Goal: Task Accomplishment & Management: Manage account settings

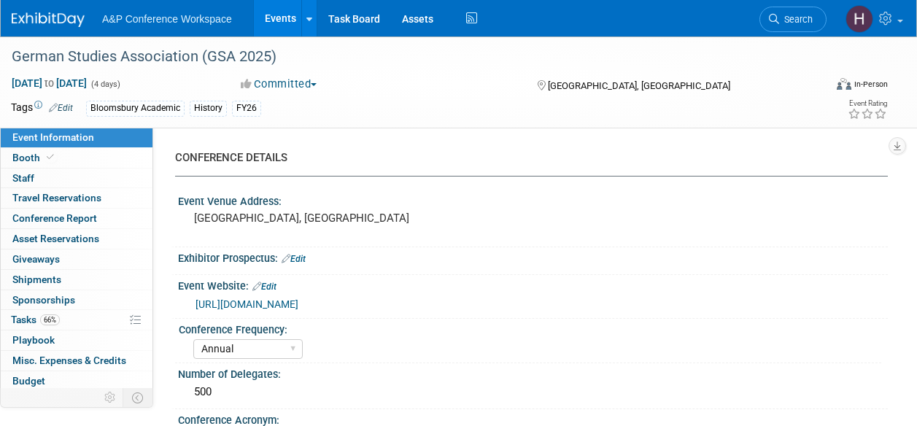
select select "Annual"
select select "Level 2"
select select "In-Person Booth"
select select "History"
select select "Bloomsbury Academic"
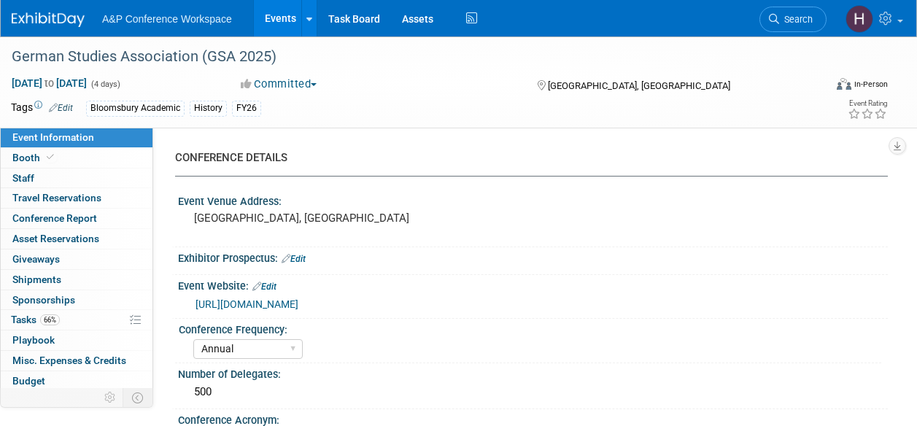
select select "Amanda Oney"
select select "[PERSON_NAME]"
select select "Caitlin Flint"
select select "Brand/Subject Presence​"
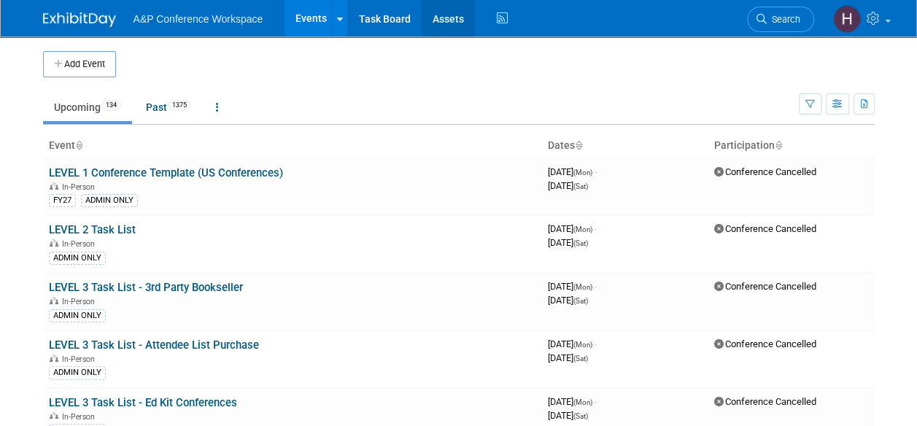
click at [466, 18] on link "Assets" at bounding box center [448, 18] width 53 height 36
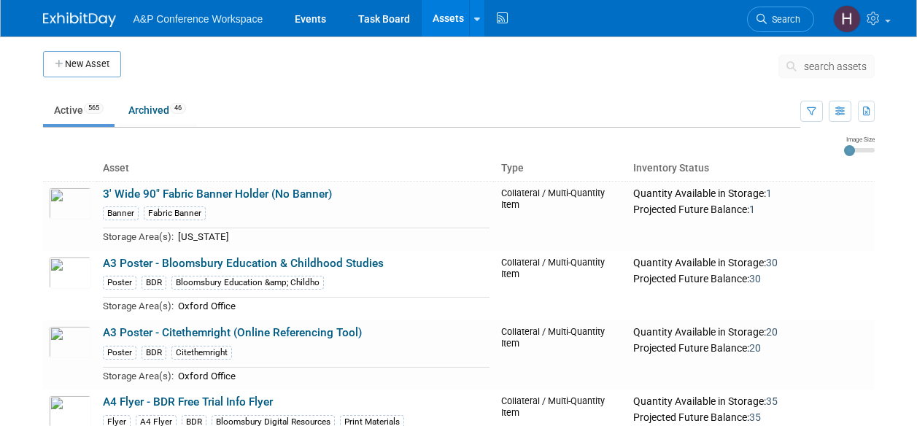
click at [805, 66] on span "search assets" at bounding box center [835, 67] width 63 height 12
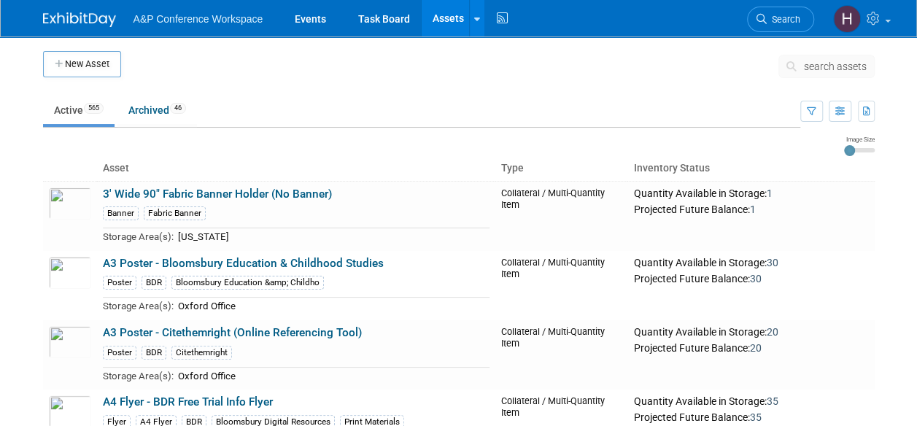
click at [805, 66] on span "search assets" at bounding box center [835, 67] width 63 height 12
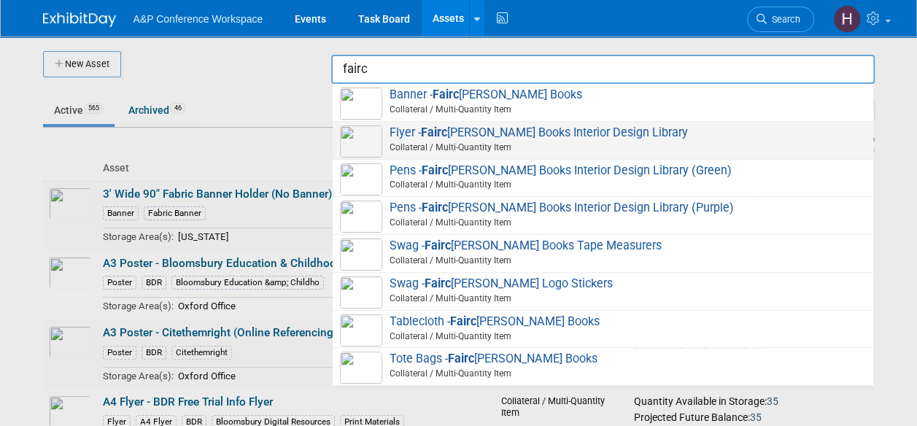
click at [608, 126] on span "Flyer - Fairc hild Books Interior Design Library Collateral / Multi-Quantity It…" at bounding box center [603, 140] width 526 height 30
type input "Flyer - Fairchild Books Interior Design Library"
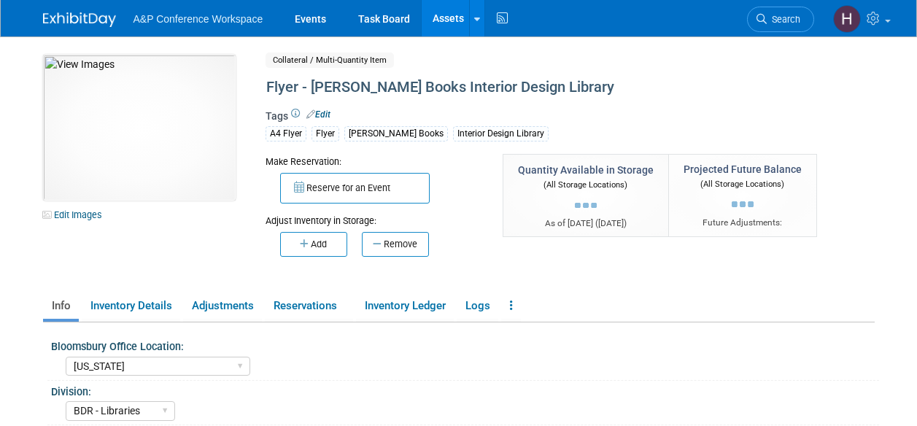
select select "New York"
select select "BDR - Libraries"
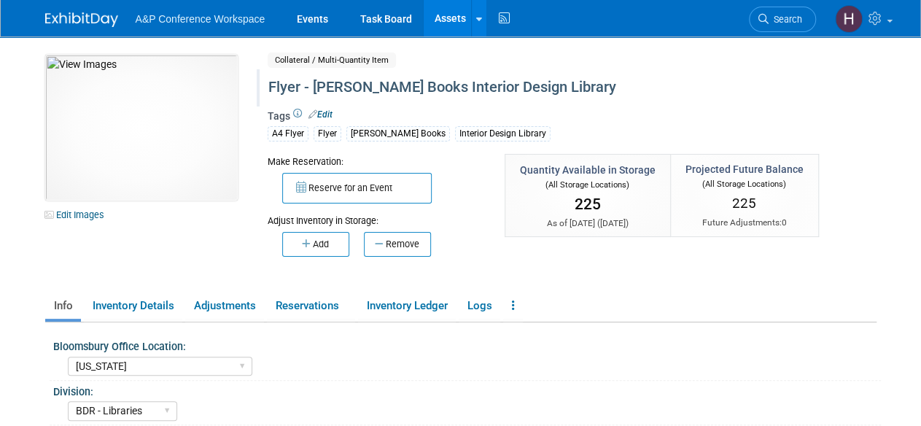
scroll to position [1, 0]
click at [438, 21] on link "Assets" at bounding box center [450, 18] width 53 height 36
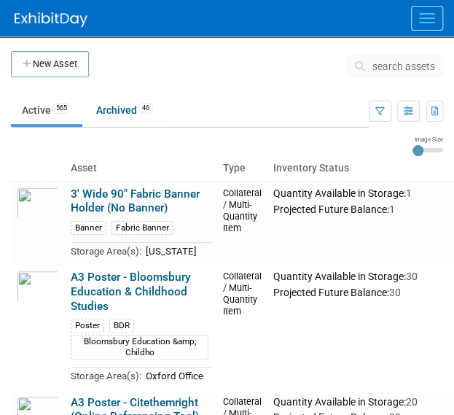
click at [381, 63] on span "search assets" at bounding box center [404, 67] width 63 height 12
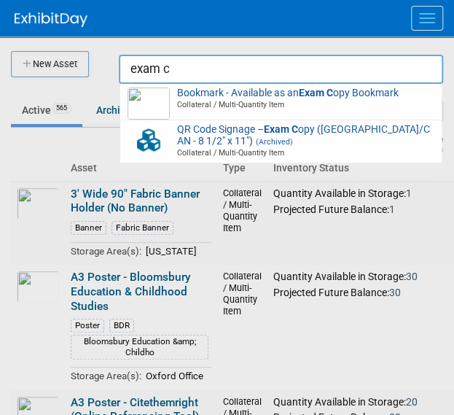
click at [356, 82] on input "exam c" at bounding box center [281, 69] width 325 height 29
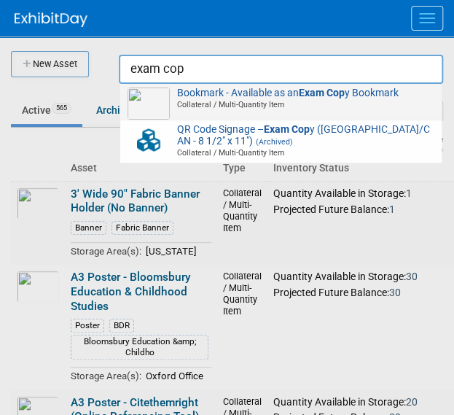
click at [215, 97] on span "Bookmark - Available as an Exam Cop y Bookmark Collateral / Multi-Quantity Item" at bounding box center [281, 99] width 307 height 23
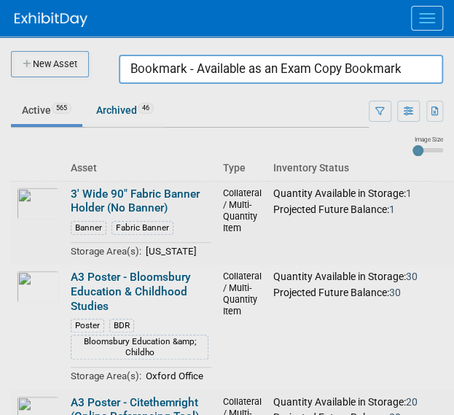
drag, startPoint x: 414, startPoint y: 75, endPoint x: 149, endPoint y: 51, distance: 265.9
click at [149, 51] on body "A&P Conference Workspace Events Task Board Assets New Asset Search Assets Bulk …" at bounding box center [227, 207] width 454 height 415
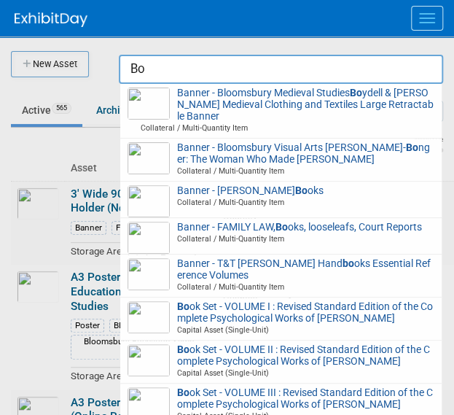
type input "B"
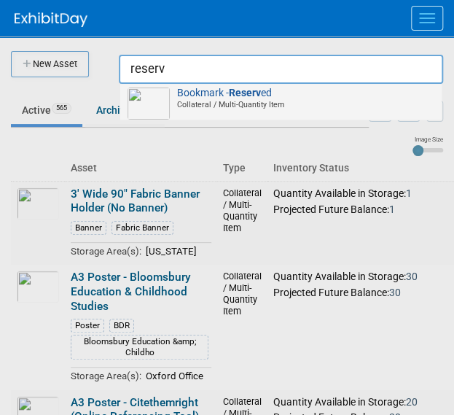
click at [162, 97] on img at bounding box center [149, 104] width 42 height 32
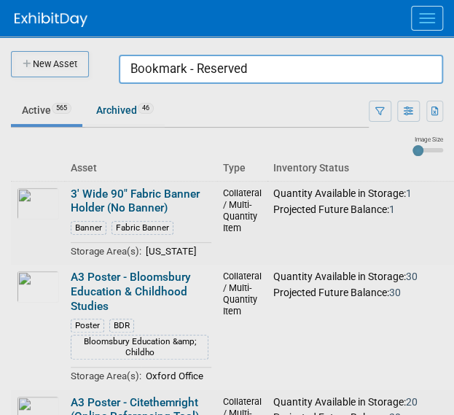
drag, startPoint x: 359, startPoint y: 71, endPoint x: 84, endPoint y: 60, distance: 275.2
click at [84, 60] on body "A&P Conference Workspace Events Task Board Assets New Asset Search Assets Bulk …" at bounding box center [227, 207] width 454 height 415
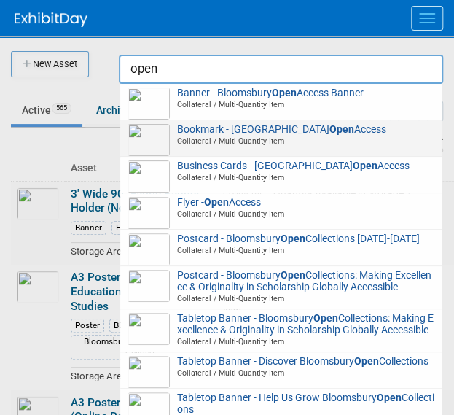
click at [165, 133] on img at bounding box center [149, 140] width 42 height 32
type input "Bookmark - Bloomsbury Open Access"
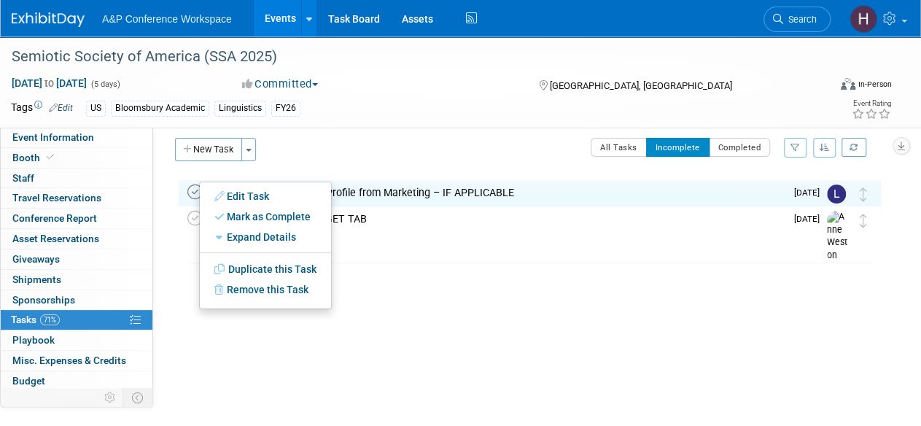
click at [193, 187] on icon at bounding box center [194, 192] width 15 height 15
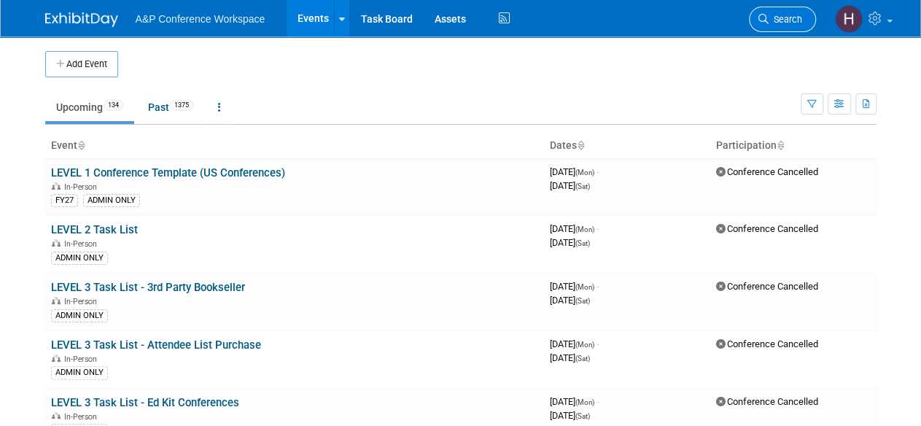
click at [795, 27] on link "Search" at bounding box center [782, 20] width 67 height 26
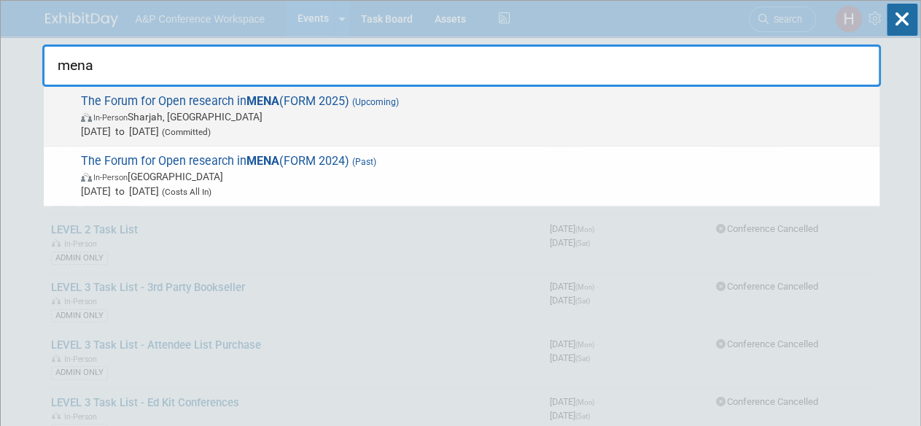
type input "mena"
click at [667, 97] on span "The Forum for Open research in MENA (FORM 2025) (Upcoming) In-Person Sharjah, U…" at bounding box center [475, 116] width 796 height 44
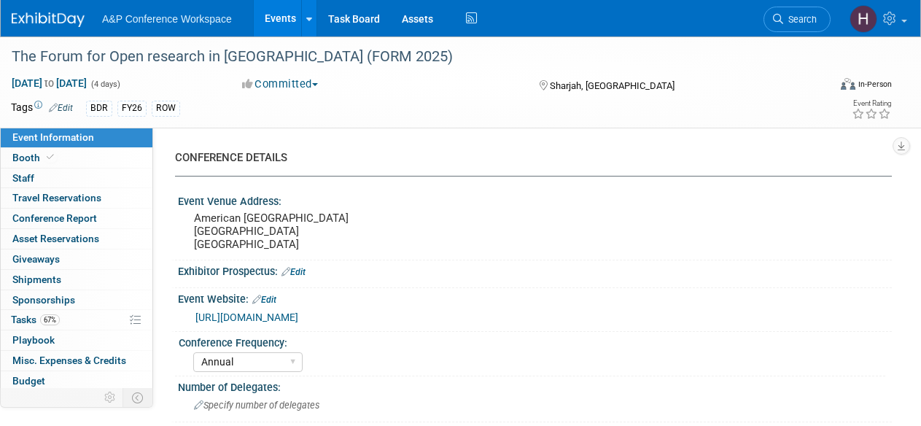
select select "Annual"
select select "Level 3"
select select "Program Advert"
select select "Libraries"
select select "Bloomsbury Digital Resources"
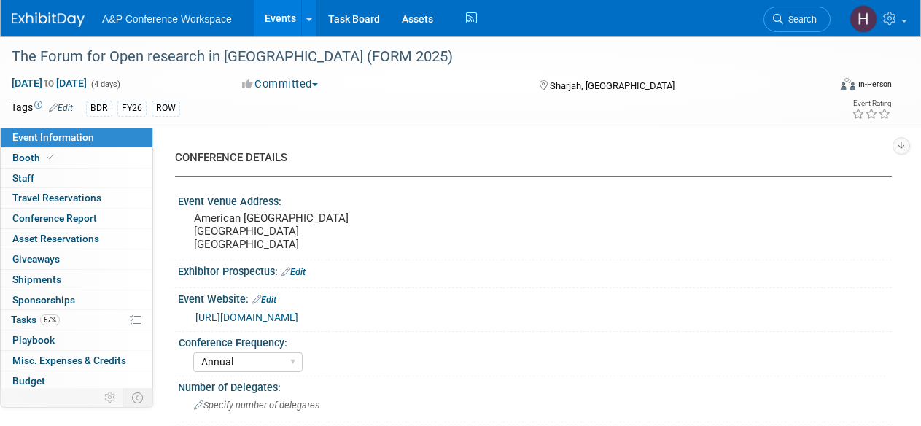
select select "[PERSON_NAME]"
select select "Open Access Awareness​"
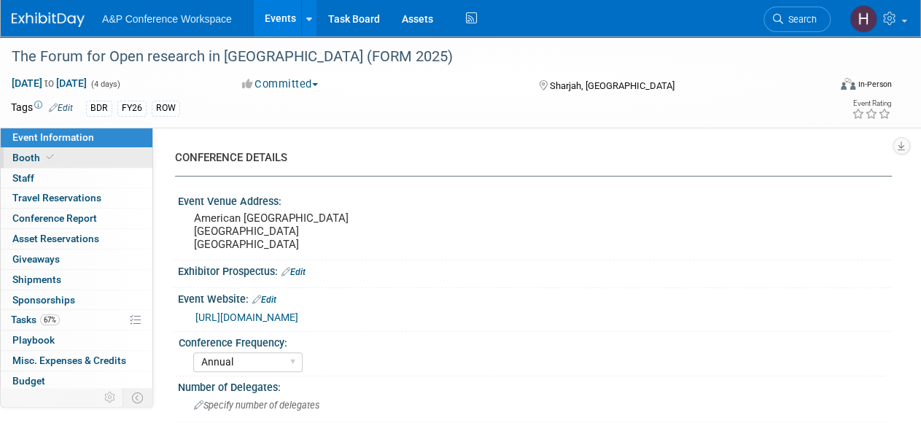
click at [95, 156] on link "Booth" at bounding box center [77, 158] width 152 height 20
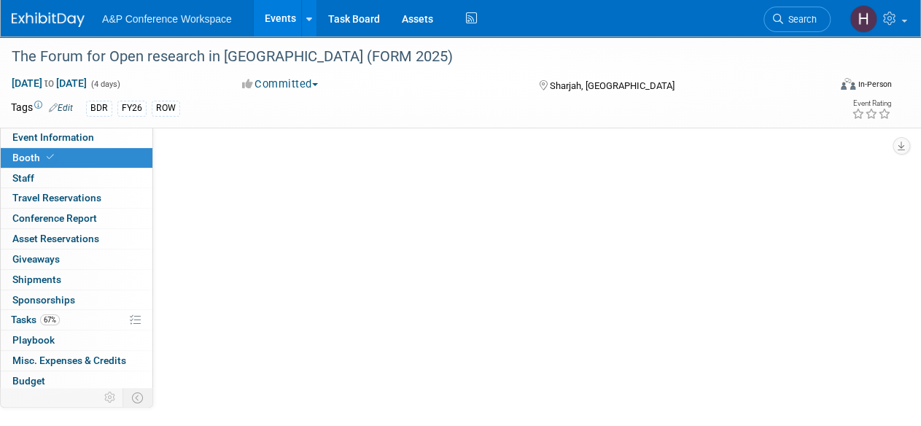
select select "DIGI"
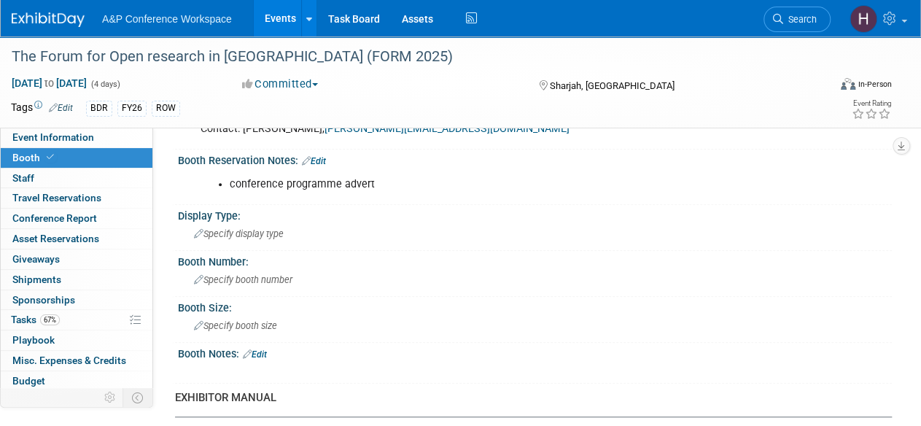
scroll to position [382, 0]
drag, startPoint x: 371, startPoint y: 188, endPoint x: 223, endPoint y: 182, distance: 147.5
click at [230, 182] on li "conference programme advert" at bounding box center [486, 185] width 512 height 15
copy li "conference programme advert"
click at [255, 187] on li "conference programme advert" at bounding box center [486, 185] width 512 height 15
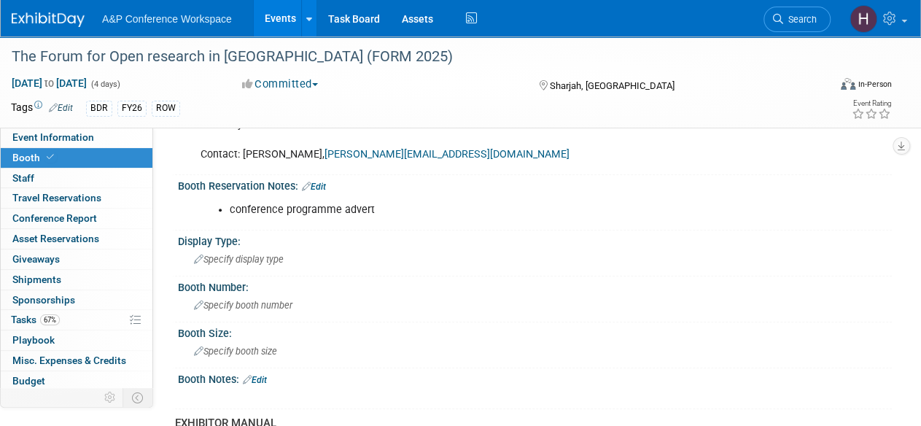
scroll to position [0, 0]
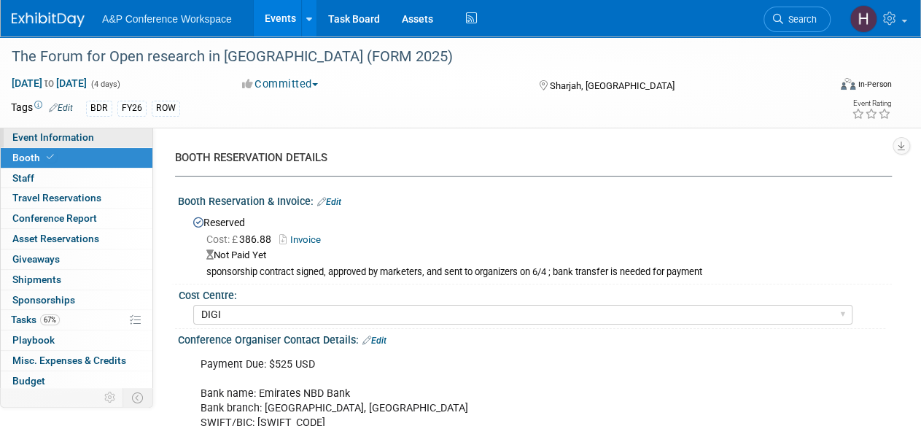
click at [64, 141] on span "Event Information" at bounding box center [53, 137] width 82 height 12
select select "Annual"
select select "Level 3"
select select "Program Advert"
select select "Libraries"
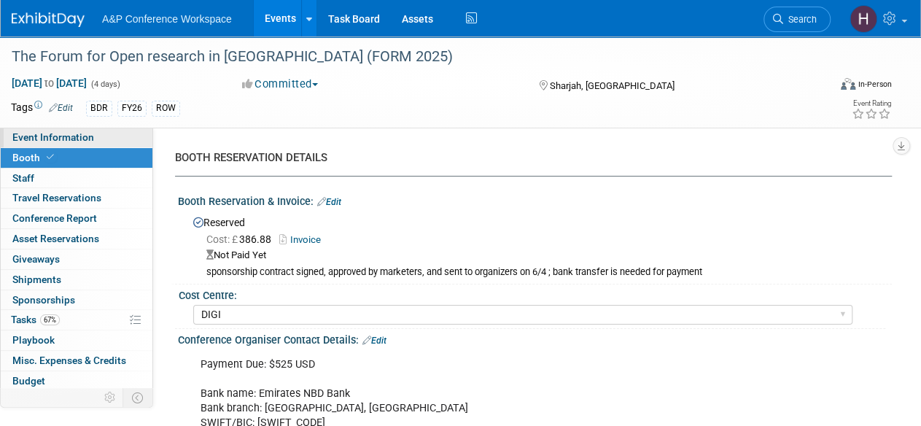
select select "Bloomsbury Digital Resources"
select select "Hannah Siegel"
select select "[PERSON_NAME]"
select select "Open Access Awareness​"
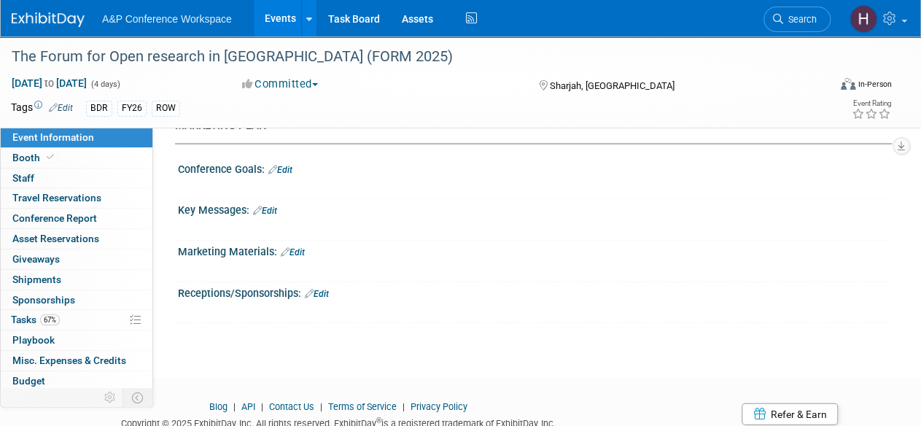
scroll to position [1493, 0]
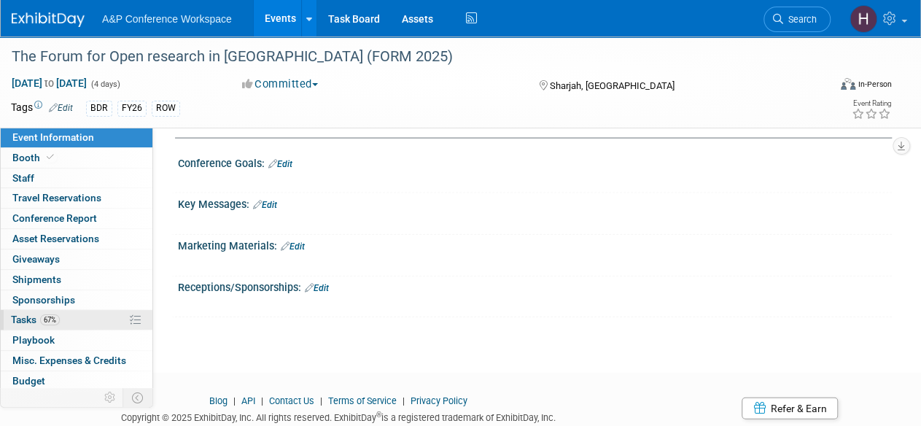
click at [63, 311] on link "67% Tasks 67%" at bounding box center [77, 320] width 152 height 20
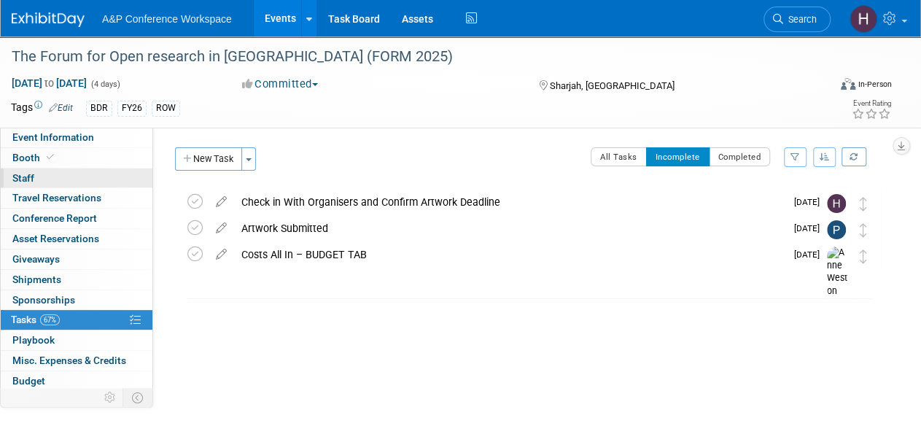
scroll to position [1, 0]
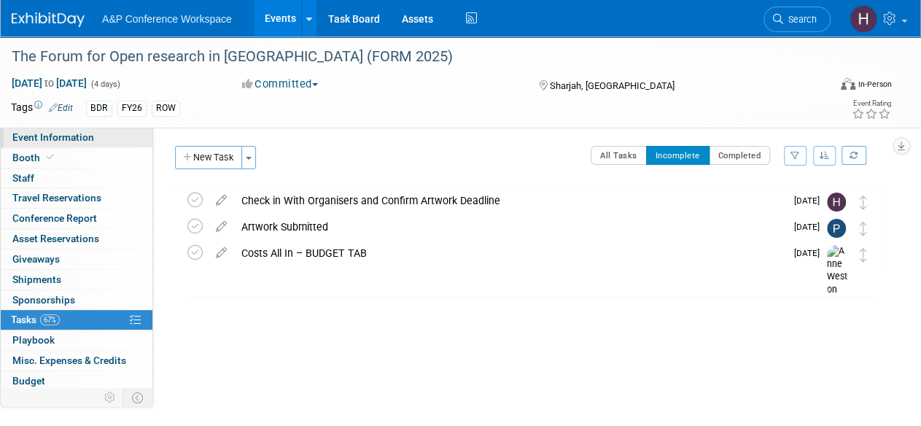
click at [63, 133] on span "Event Information" at bounding box center [53, 137] width 82 height 12
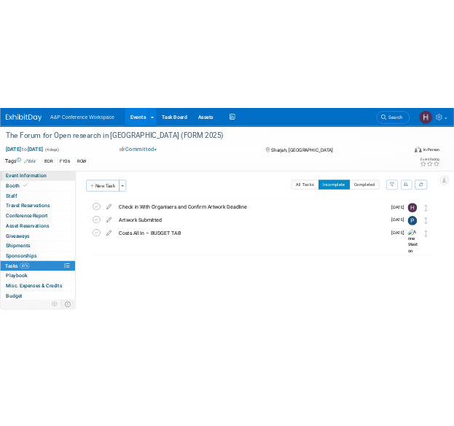
scroll to position [0, 0]
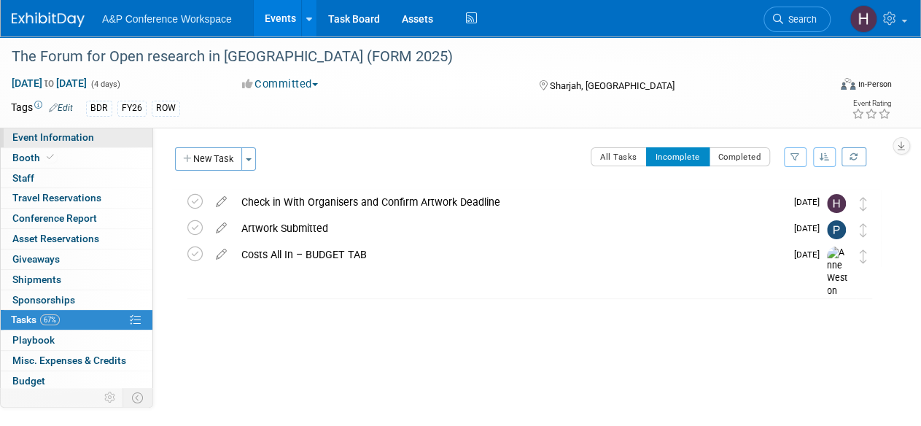
select select "Annual"
select select "Level 3"
select select "Program Advert"
select select "Libraries"
select select "Bloomsbury Digital Resources"
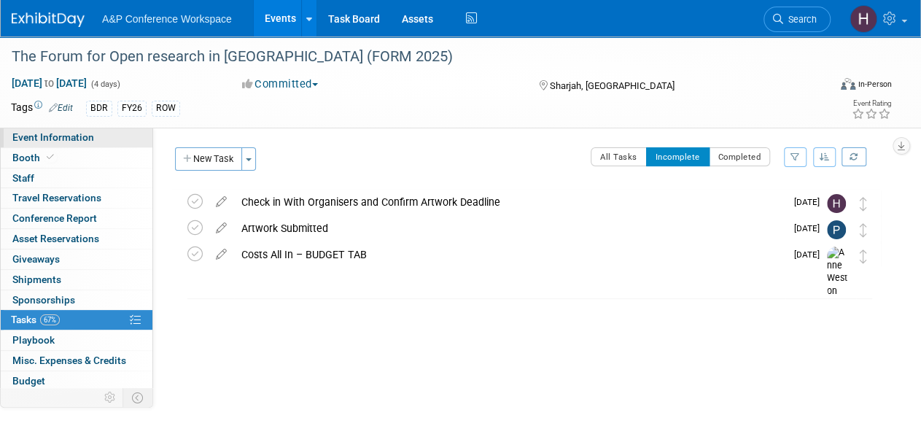
select select "[PERSON_NAME]"
select select "Open Access Awareness​"
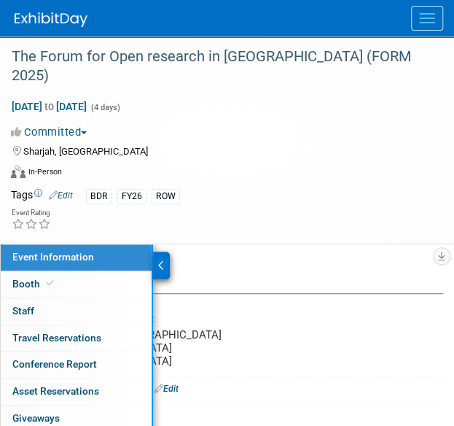
click at [415, 18] on button "Menu" at bounding box center [427, 18] width 32 height 25
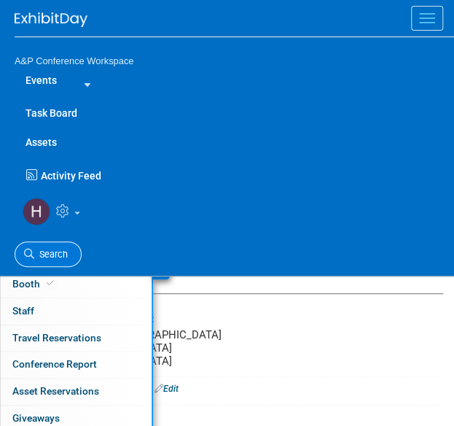
click at [57, 253] on span "Search" at bounding box center [51, 254] width 34 height 11
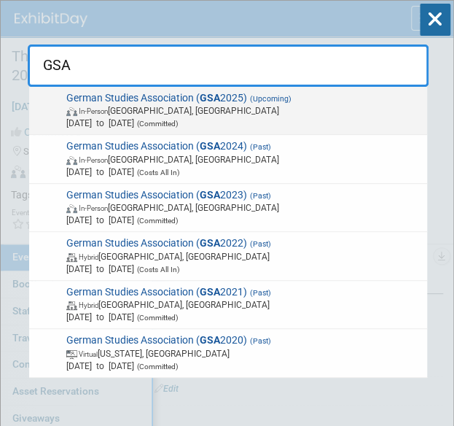
type input "GSA"
click at [139, 119] on span "Sep 25, 2025 to Sep 28, 2025 (Committed)" at bounding box center [244, 123] width 356 height 12
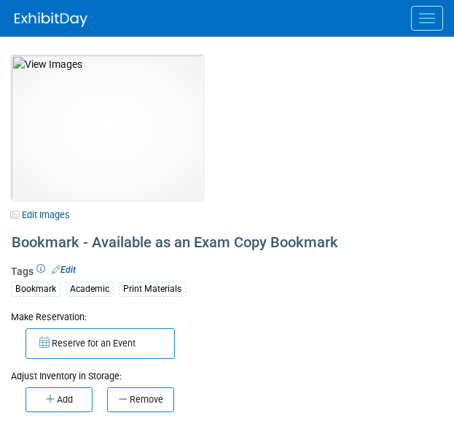
select select "[US_STATE]"
select select "A&P"
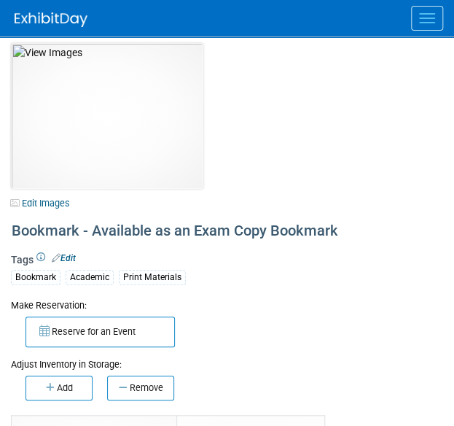
scroll to position [11, 0]
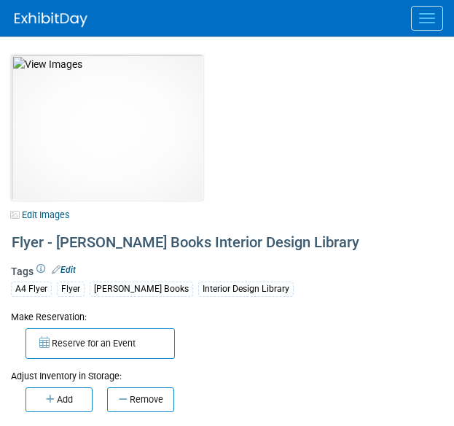
select select "[US_STATE]"
select select "BDR - Libraries"
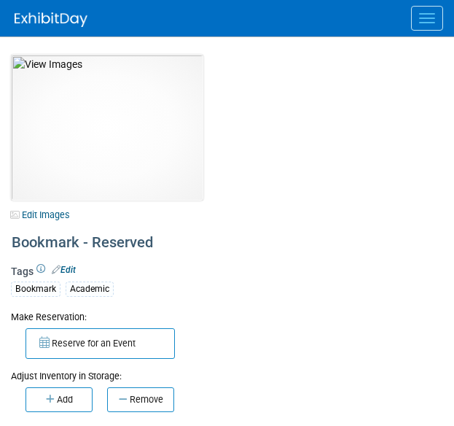
select select "[US_STATE]"
select select "A&P"
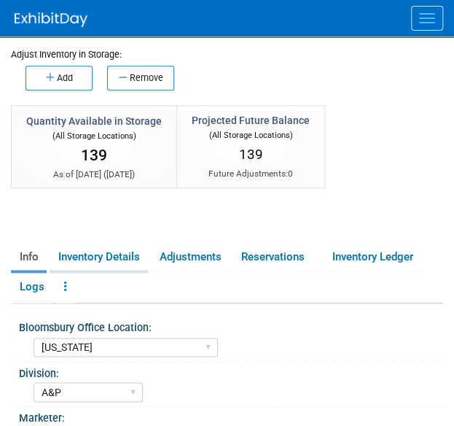
scroll to position [322, 0]
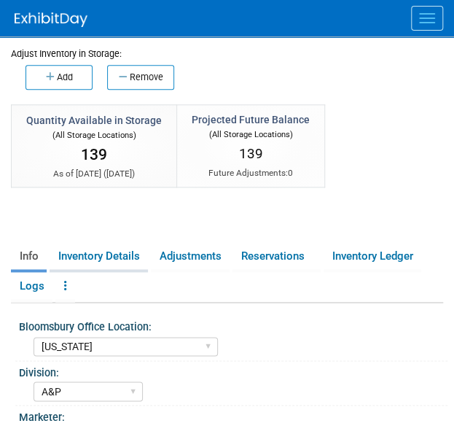
click at [84, 258] on link "Inventory Details" at bounding box center [99, 257] width 98 height 26
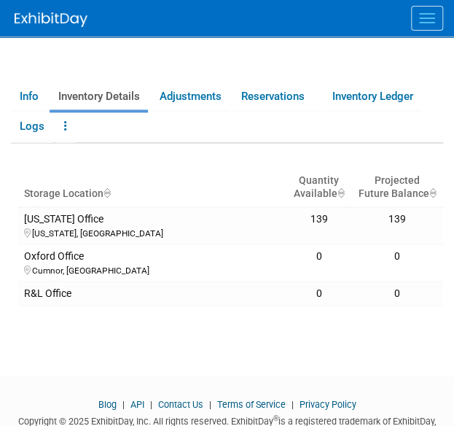
scroll to position [496, 0]
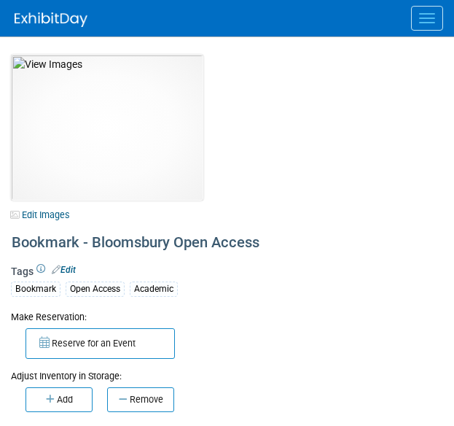
select select "[GEOGRAPHIC_DATA], [US_STATE]"
select select "A&P"
select select "[PERSON_NAME]"
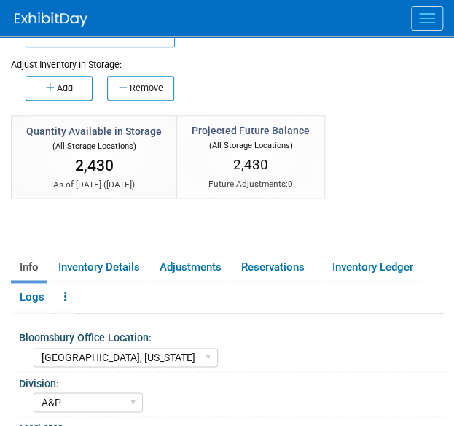
scroll to position [311, 0]
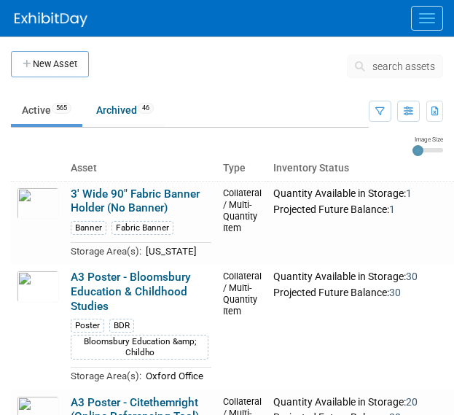
click at [403, 57] on button "search assets" at bounding box center [395, 66] width 96 height 23
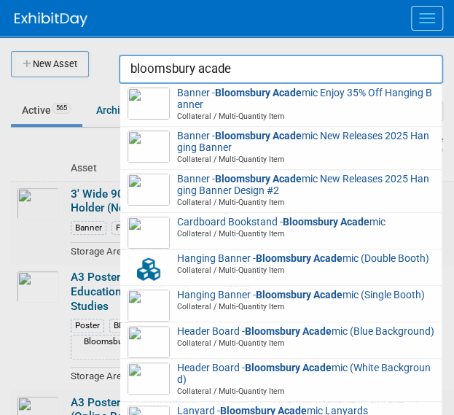
drag, startPoint x: 247, startPoint y: 62, endPoint x: 70, endPoint y: 54, distance: 176.7
click at [70, 54] on body "A&P Conference Workspace Events Task Board Assets New Asset Search Assets Bulk …" at bounding box center [227, 207] width 454 height 415
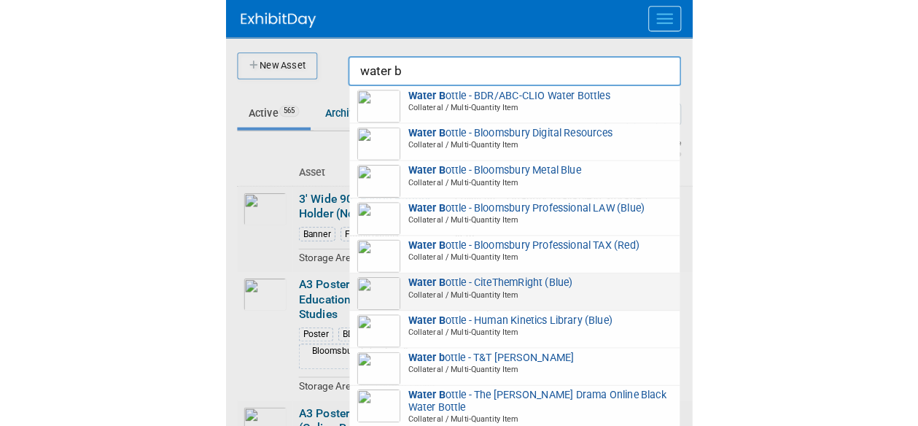
scroll to position [45, 0]
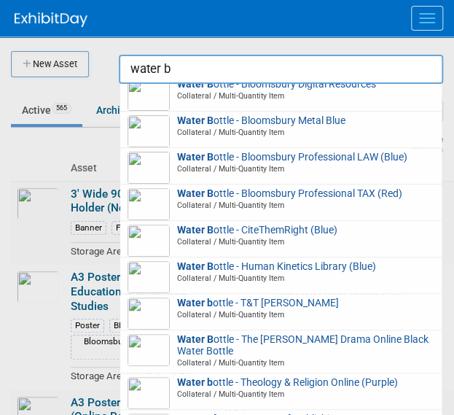
type input "water b"
drag, startPoint x: 181, startPoint y: 72, endPoint x: 131, endPoint y: 74, distance: 50.4
click at [131, 74] on input "water b" at bounding box center [281, 69] width 325 height 29
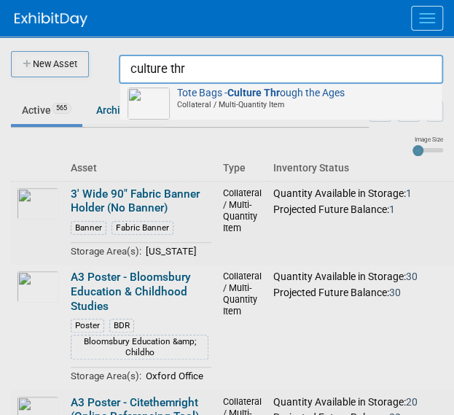
click at [152, 96] on img at bounding box center [149, 104] width 42 height 32
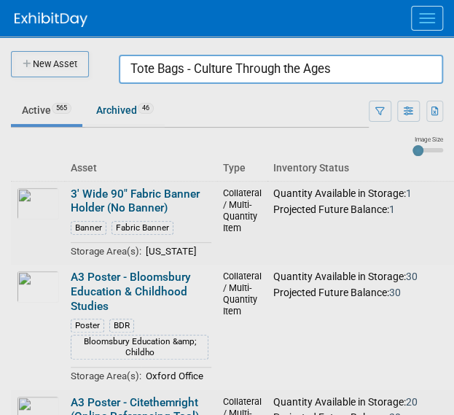
drag, startPoint x: 347, startPoint y: 69, endPoint x: 89, endPoint y: 47, distance: 259.2
click at [89, 47] on body "A&P Conference Workspace Events Task Board Assets New Asset Search Assets Bulk …" at bounding box center [227, 207] width 454 height 415
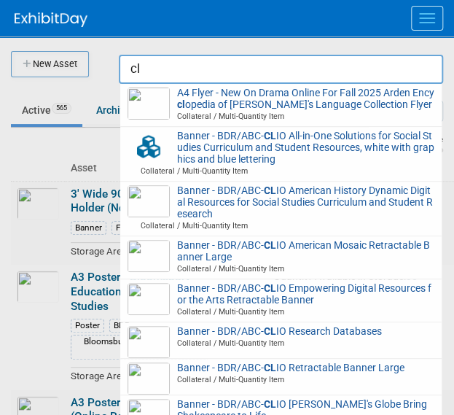
type input "c"
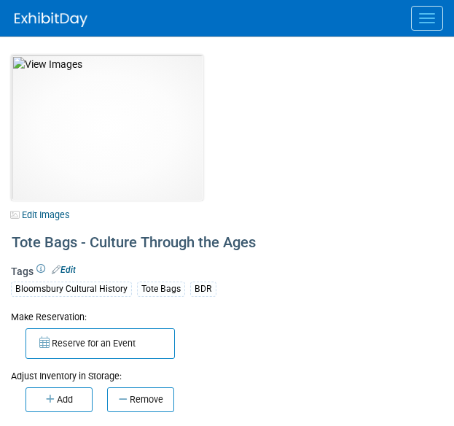
select select "[US_STATE]"
select select "BDR - Libraries"
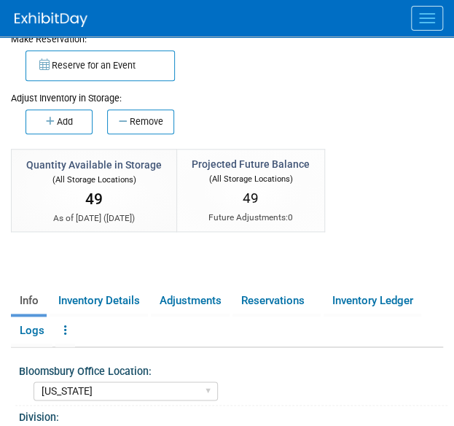
scroll to position [279, 0]
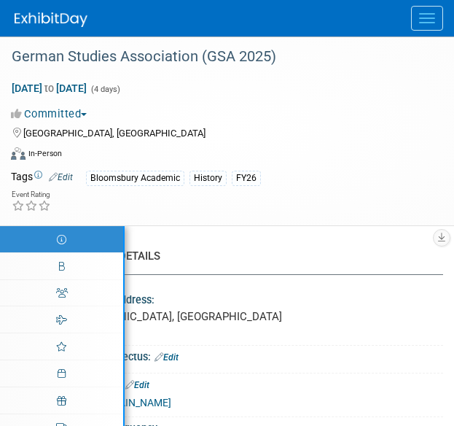
select select "Annual"
select select "Level 2"
select select "In-Person Booth"
select select "History"
select select "Bloomsbury Academic"
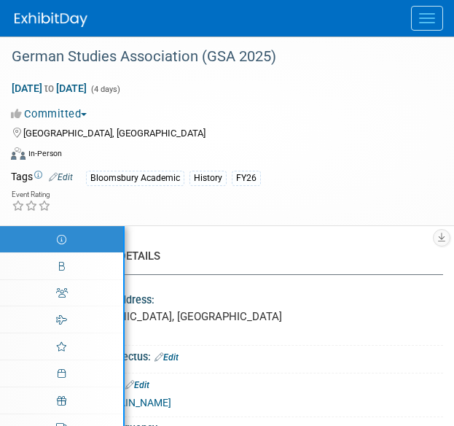
select select "[PERSON_NAME]"
select select "Brand/Subject Presence​"
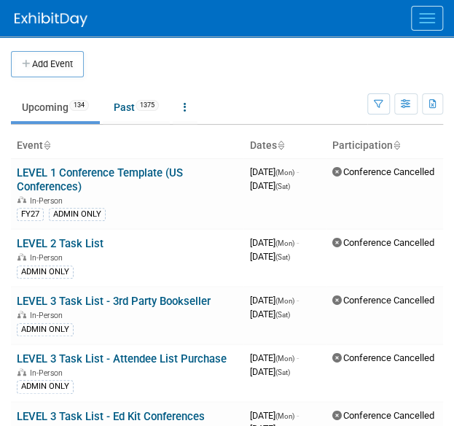
click at [411, 28] on div at bounding box center [235, 18] width 440 height 36
click at [422, 20] on button "Menu" at bounding box center [427, 18] width 32 height 25
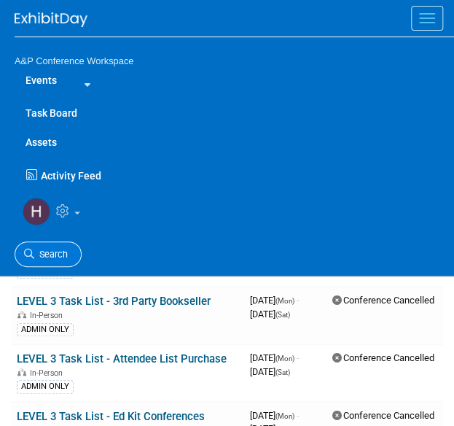
click at [45, 246] on link "Search" at bounding box center [48, 254] width 67 height 26
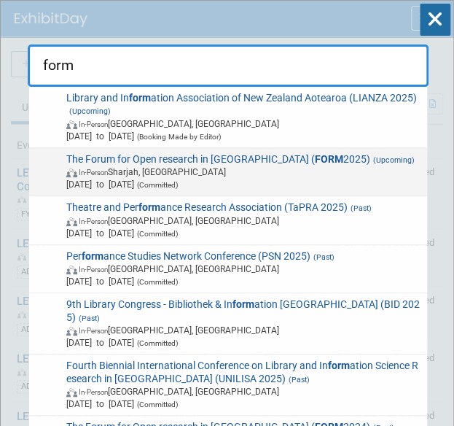
type input "form"
click at [92, 189] on span "[DATE] to [DATE] (Committed)" at bounding box center [244, 184] width 356 height 12
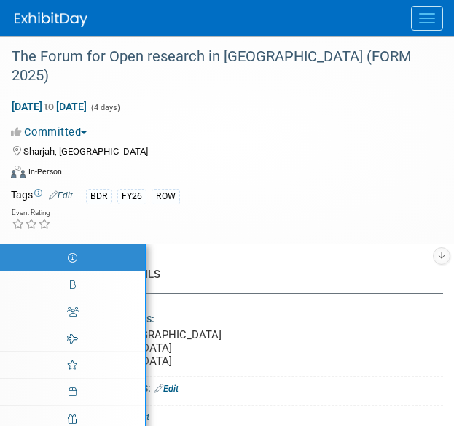
select select "Annual"
select select "Level 3"
select select "Program Advert"
select select "Libraries"
select select "Bloomsbury Digital Resources"
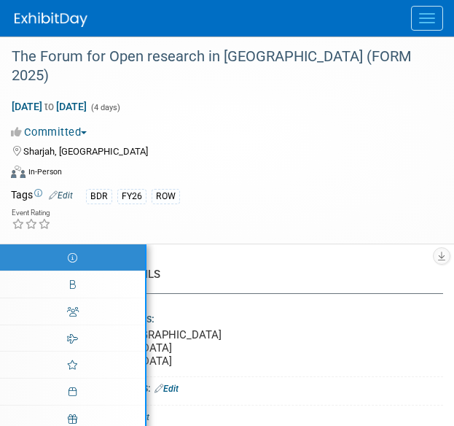
select select "Hannah Siegel"
select select "Phoebe Murphy-Dunn"
select select "Michelle Kelly"
select select "Open Access Awareness​"
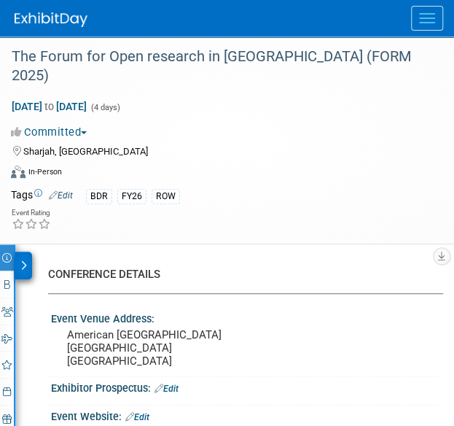
scroll to position [146, 0]
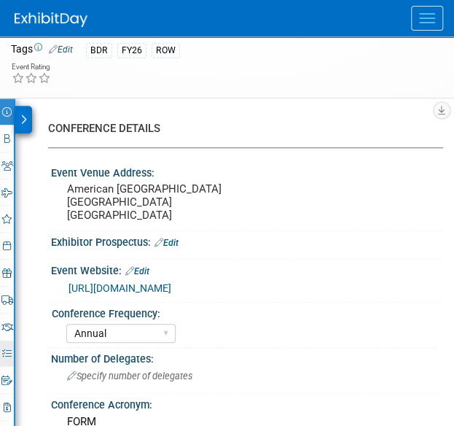
click at [7, 349] on icon at bounding box center [6, 353] width 9 height 9
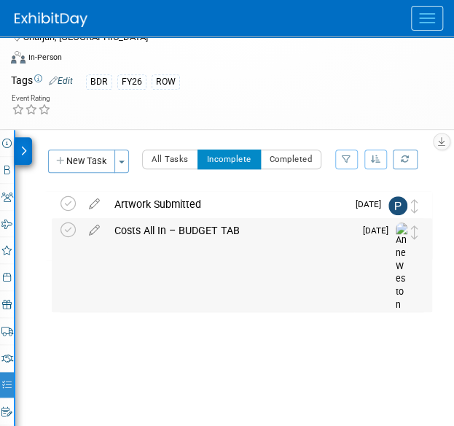
scroll to position [114, 0]
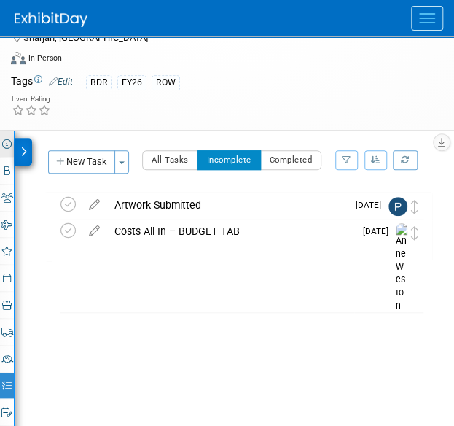
click at [5, 139] on icon at bounding box center [6, 143] width 9 height 9
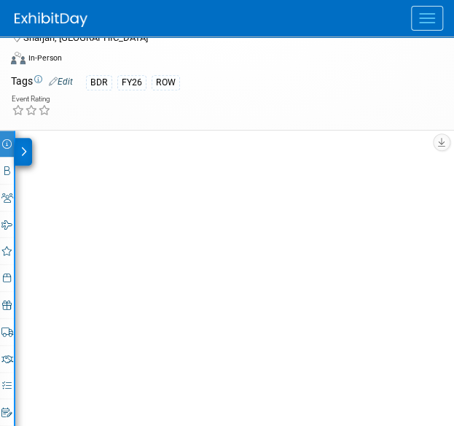
select select "Annual"
select select "Level 3"
select select "Program Advert"
select select "Libraries"
select select "Bloomsbury Digital Resources"
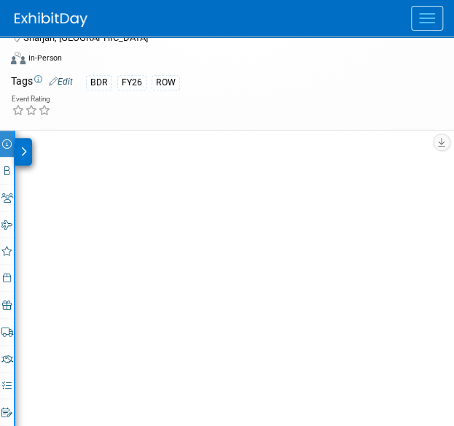
select select "Hannah Siegel"
select select "Phoebe Murphy-Dunn"
select select "Michelle Kelly"
select select "Open Access Awareness​"
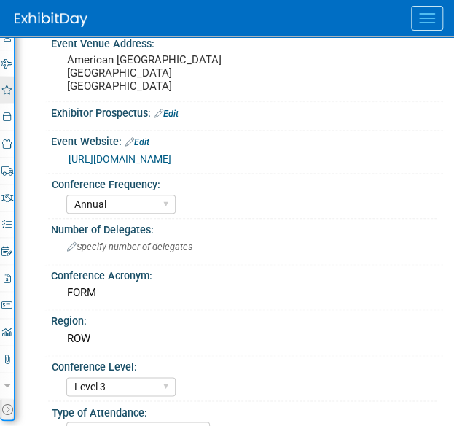
scroll to position [0, 0]
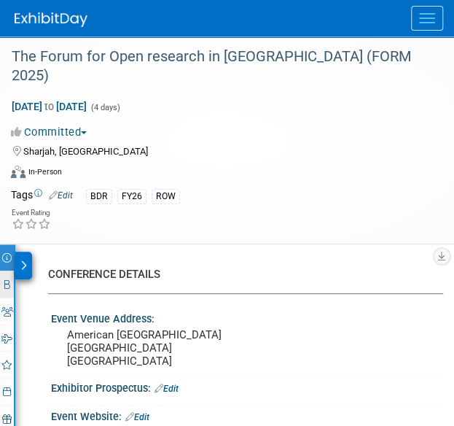
click at [2, 271] on link "Booth" at bounding box center [7, 284] width 14 height 26
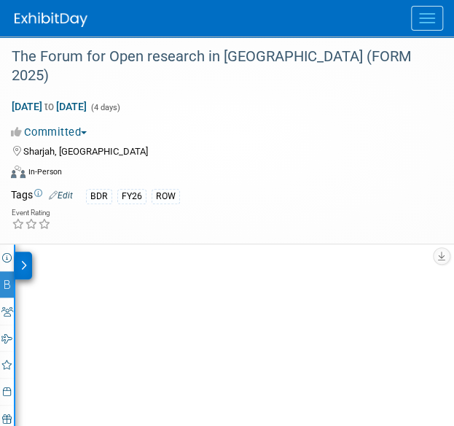
select select "DIGI"
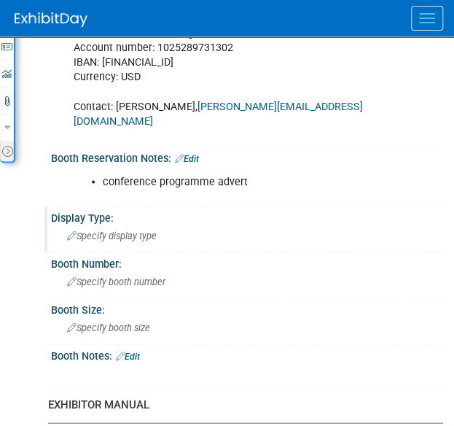
scroll to position [534, 0]
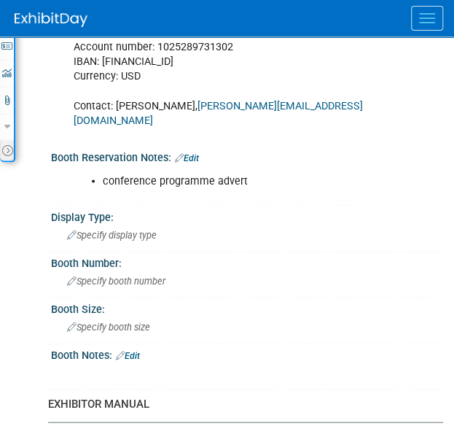
click at [189, 152] on link "Edit" at bounding box center [187, 157] width 24 height 10
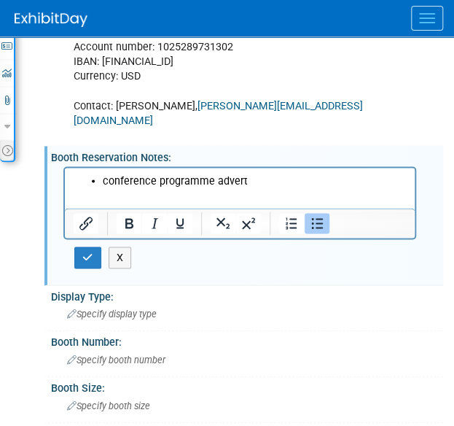
scroll to position [0, 0]
click at [254, 182] on li "conference programme advert" at bounding box center [255, 181] width 304 height 15
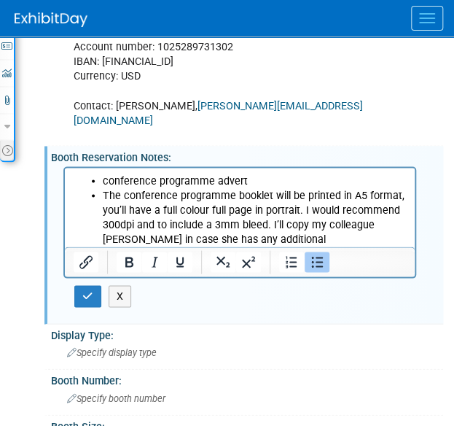
click at [105, 196] on li "The conference programme booklet will be printed in A5 format, you’ll have a fu…" at bounding box center [255, 224] width 304 height 73
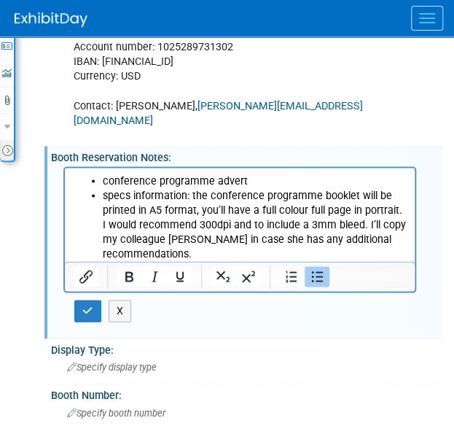
drag, startPoint x: 195, startPoint y: 209, endPoint x: 249, endPoint y: 208, distance: 54.0
drag, startPoint x: 249, startPoint y: 208, endPoint x: 229, endPoint y: 198, distance: 22.5
click at [229, 198] on li "specs information: the conference programme booklet will be printed in A5 forma…" at bounding box center [255, 224] width 304 height 73
drag, startPoint x: 260, startPoint y: 212, endPoint x: 191, endPoint y: 211, distance: 68.6
click at [191, 211] on li "specs information: the conference programme booklet will be printed in A5 forma…" at bounding box center [255, 224] width 304 height 73
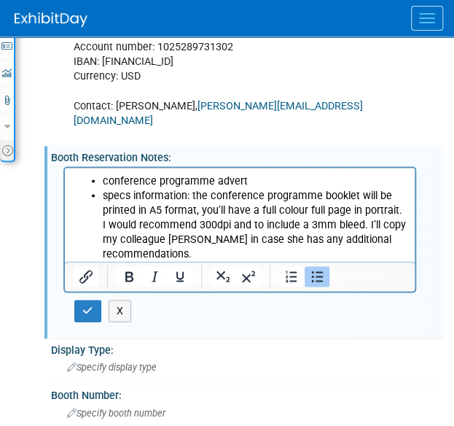
click at [259, 210] on li "specs information: the conference programme booklet will be printed in A5 forma…" at bounding box center [255, 224] width 304 height 73
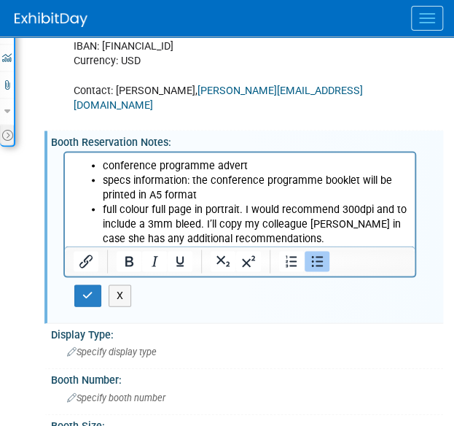
scroll to position [550, 0]
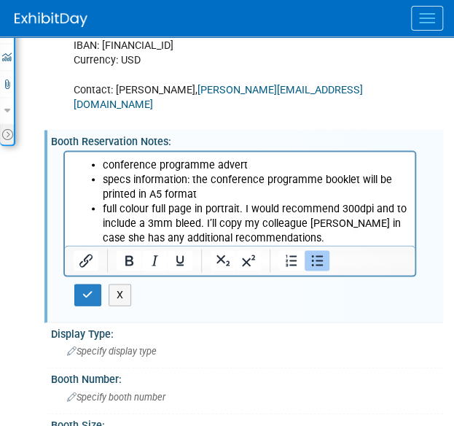
click at [341, 209] on li "full colour full page in portrait. I would recommend 300dpi and to include a 3m…" at bounding box center [255, 223] width 304 height 44
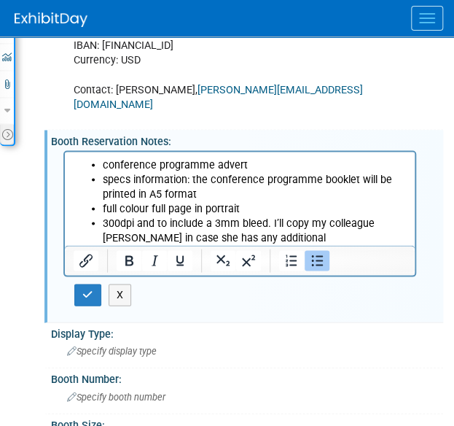
scroll to position [600, 0]
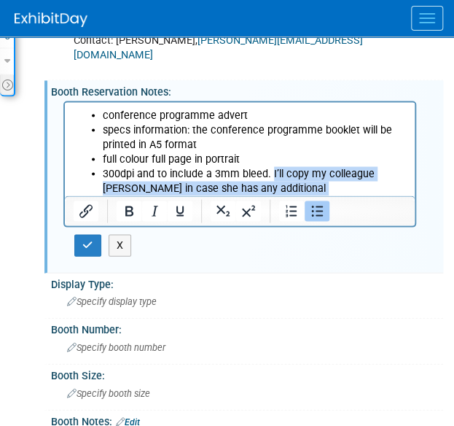
drag, startPoint x: 271, startPoint y: 175, endPoint x: 379, endPoint y: 182, distance: 108.2
click at [379, 182] on li "300dpi and to include a 3mm bleed. I’ll copy my colleague Shauna in case she ha…" at bounding box center [255, 188] width 304 height 44
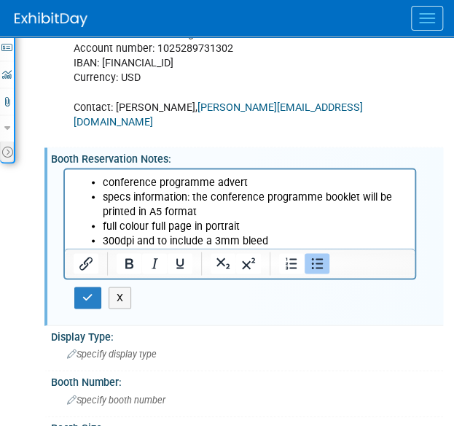
scroll to position [532, 0]
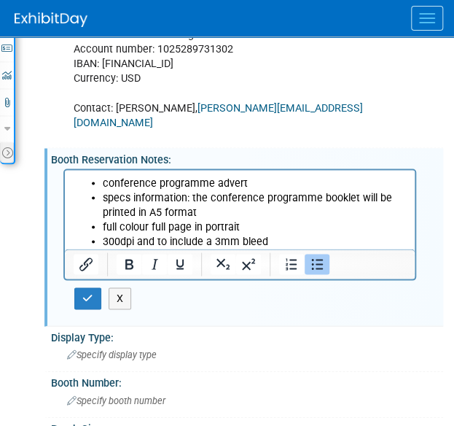
drag, startPoint x: 279, startPoint y: 243, endPoint x: 236, endPoint y: 233, distance: 44.2
drag, startPoint x: 236, startPoint y: 233, endPoint x: 193, endPoint y: 197, distance: 55.4
click at [193, 197] on li "specs information: the conference programme booklet will be printed in A5 format" at bounding box center [255, 204] width 304 height 29
drag, startPoint x: 193, startPoint y: 197, endPoint x: 125, endPoint y: 193, distance: 68.0
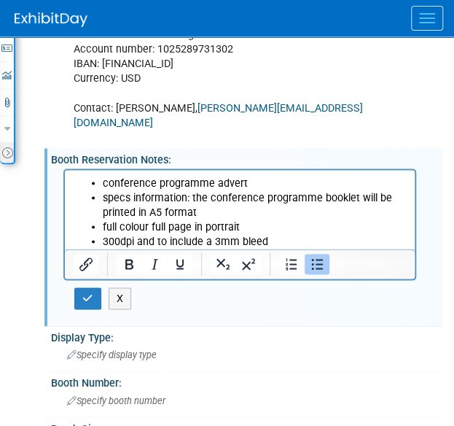
drag, startPoint x: 125, startPoint y: 193, endPoint x: 107, endPoint y: 196, distance: 19.3
click at [107, 196] on li "specs information: the conference programme booklet will be printed in A5 format" at bounding box center [255, 204] width 304 height 29
drag, startPoint x: 98, startPoint y: 208, endPoint x: 102, endPoint y: 194, distance: 14.3
drag, startPoint x: 102, startPoint y: 194, endPoint x: 95, endPoint y: 210, distance: 17.6
click at [95, 210] on ul "conference programme advert specs information: the conference programme booklet…" at bounding box center [240, 212] width 333 height 73
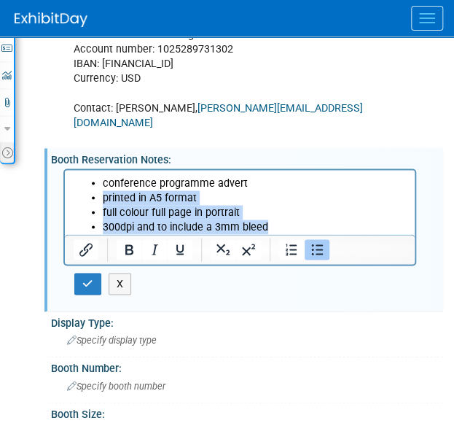
drag, startPoint x: 279, startPoint y: 224, endPoint x: 104, endPoint y: 196, distance: 177.3
click at [104, 196] on ul "conference programme advert printed in A5 format full colour full page in portr…" at bounding box center [240, 205] width 333 height 58
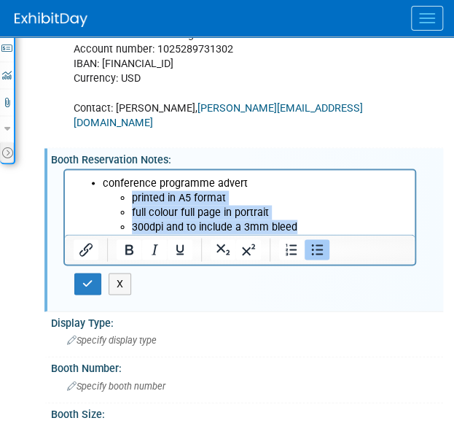
click at [194, 210] on li "full colour full page in portrait" at bounding box center [269, 212] width 275 height 15
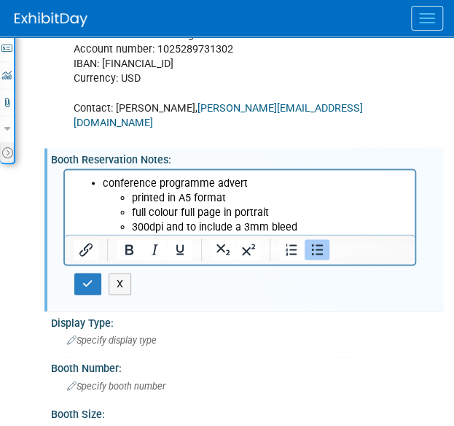
scroll to position [546, 0]
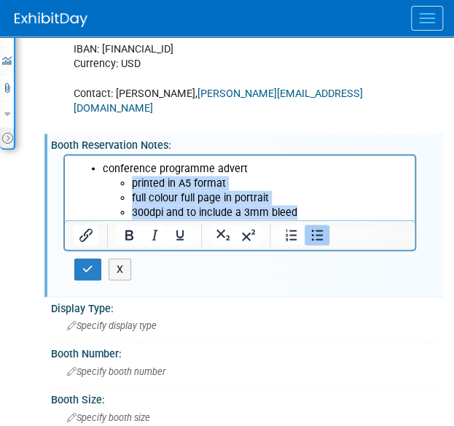
drag, startPoint x: 303, startPoint y: 212, endPoint x: 129, endPoint y: 184, distance: 176.6
click at [129, 184] on ul "printed in A5 format full colour full page in portrait 300dpi and to include a …" at bounding box center [255, 198] width 304 height 44
copy ul "printed in A5 format full colour full page in portrait 300dpi and to include a …"
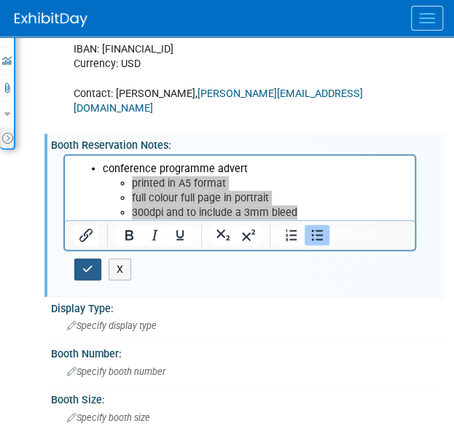
click at [86, 263] on icon "button" at bounding box center [87, 268] width 11 height 10
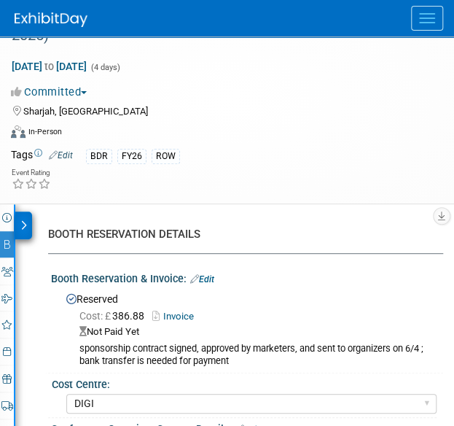
scroll to position [20, 0]
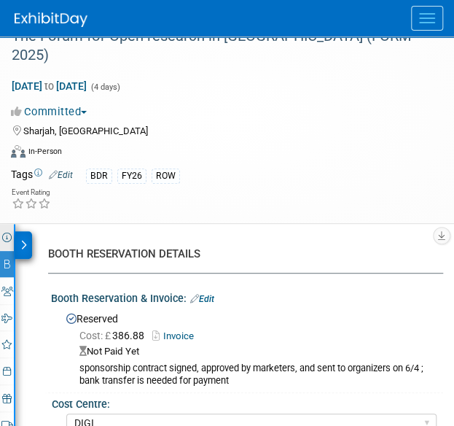
click at [1, 224] on link "Event Information" at bounding box center [7, 237] width 14 height 26
select select "Annual"
select select "Level 3"
select select "Program Advert"
select select "Libraries"
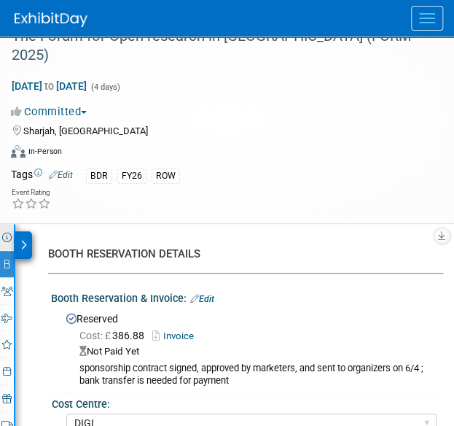
select select "Bloomsbury Digital Resources"
select select "[PERSON_NAME]"
select select "Open Access Awareness​"
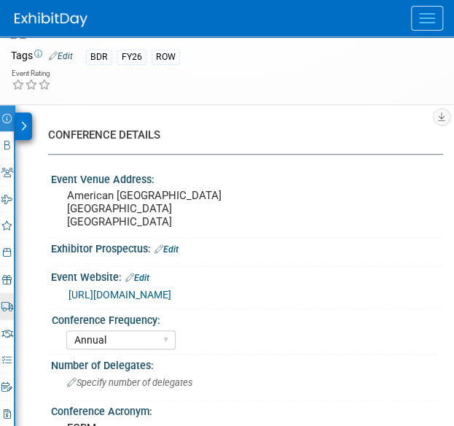
scroll to position [139, 0]
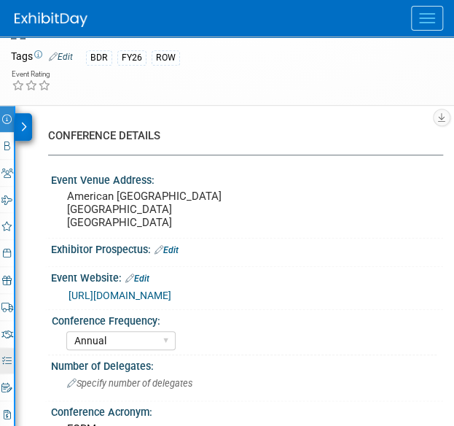
click at [10, 356] on icon at bounding box center [6, 360] width 9 height 9
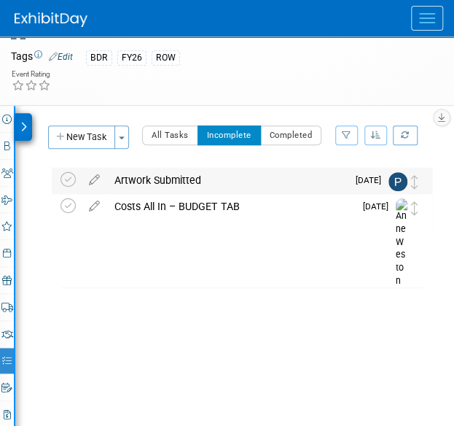
click at [162, 168] on div "Artwork Submitted" at bounding box center [227, 180] width 240 height 25
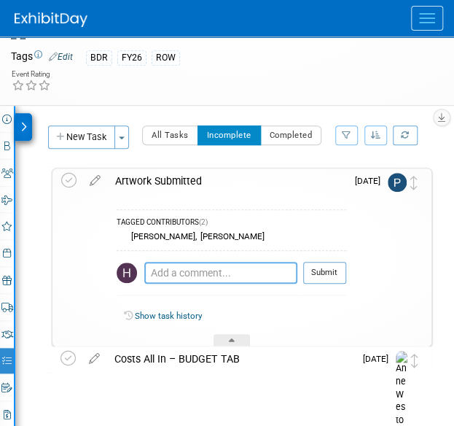
click at [163, 262] on textarea at bounding box center [220, 273] width 153 height 22
paste textarea "printed in A5 format full colour full page in portrait 300dpi and to include a …"
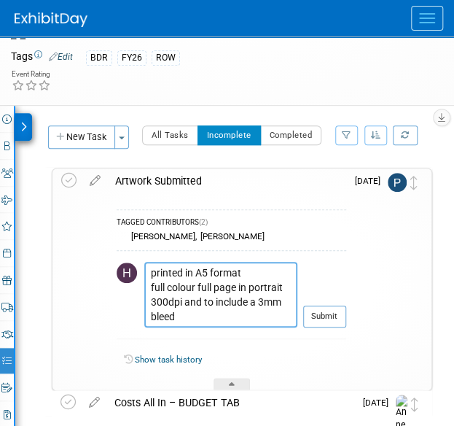
click at [150, 262] on textarea "printed in A5 format full colour full page in portrait 300dpi and to include a …" at bounding box center [220, 295] width 153 height 66
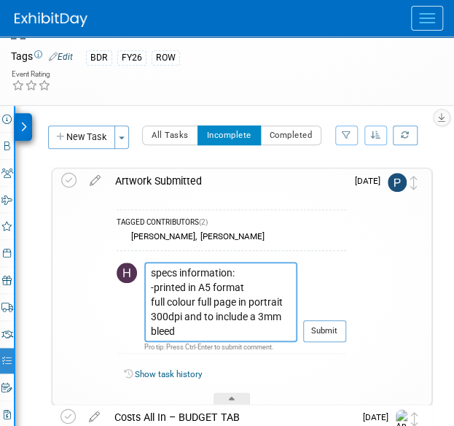
click at [151, 282] on textarea "specs information: -printed in A5 format full colour full page in portrait 300d…" at bounding box center [220, 302] width 153 height 80
click at [150, 293] on textarea "specs information: -printed in A5 format -full colour full page in portrait 300…" at bounding box center [220, 302] width 153 height 80
click at [217, 297] on textarea "specs information: -printed in A5 format -full colour full page in portrait -30…" at bounding box center [220, 302] width 153 height 80
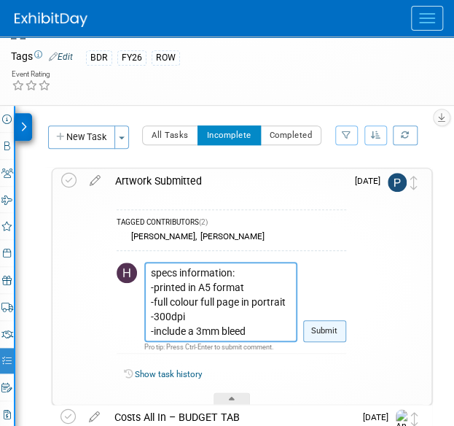
type textarea "specs information: -printed in A5 format -full colour full page in portrait -30…"
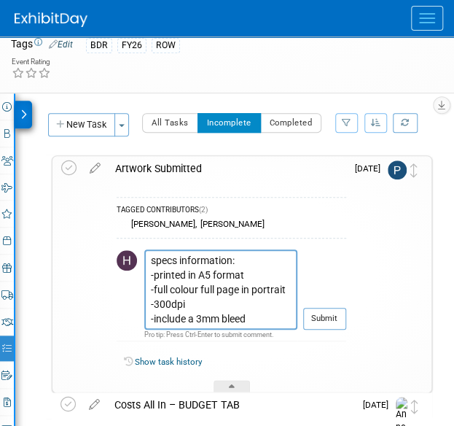
scroll to position [149, 0]
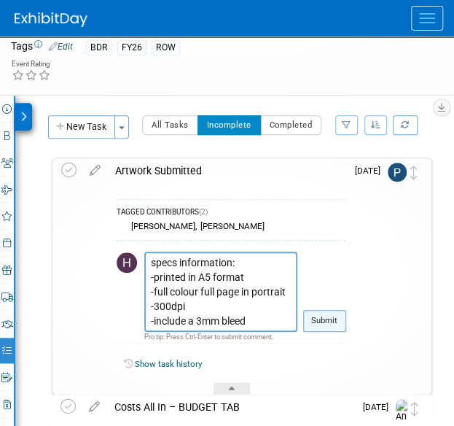
click at [328, 310] on button "Submit" at bounding box center [324, 321] width 43 height 22
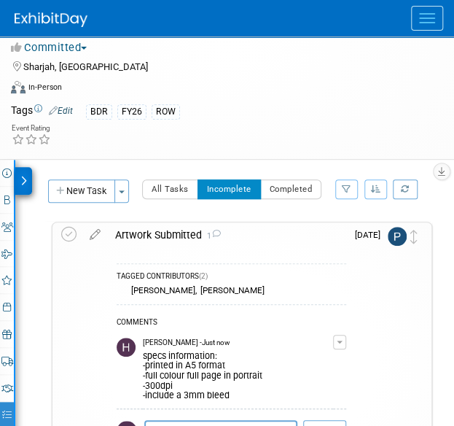
scroll to position [0, 0]
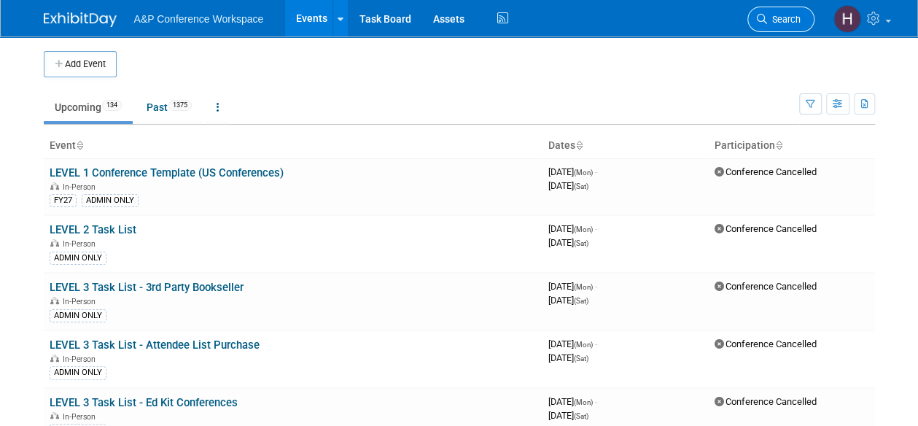
click at [767, 25] on link "Search" at bounding box center [781, 20] width 67 height 26
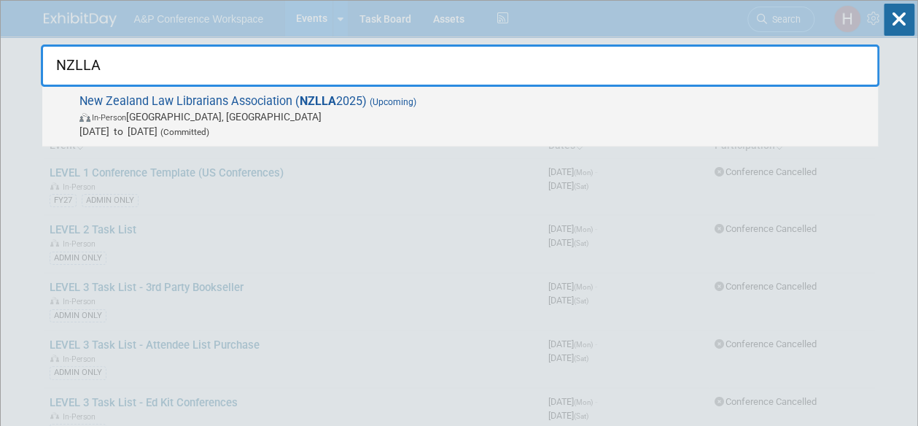
type input "NZLLA"
click at [699, 107] on span "New Zealand Law Librarians Association ( NZLLA 2025) (Upcoming) In-Person [GEOG…" at bounding box center [473, 116] width 796 height 44
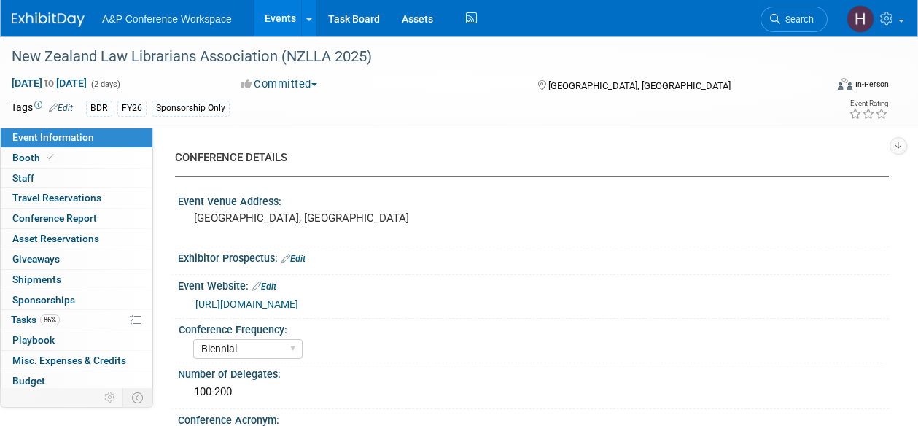
select select "Biennial"
select select "Level 3"
select select "Sponsorship"
select select "Libraries"
select select "Bloomsbury Digital Resources"
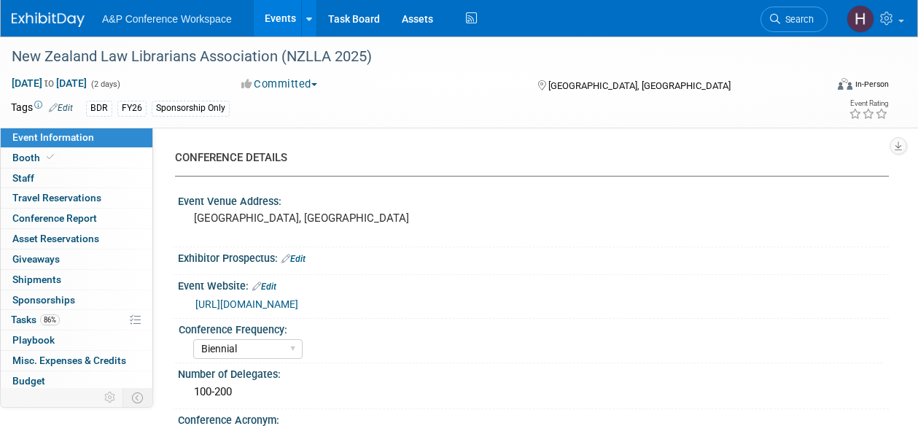
select select "[PERSON_NAME]"
select select "BDR Product Awareness and Trial Generation​"
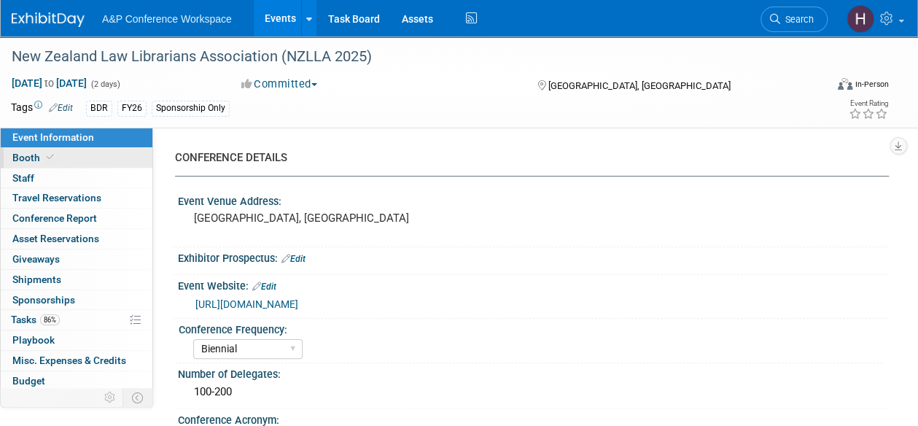
click at [71, 154] on link "Booth" at bounding box center [77, 158] width 152 height 20
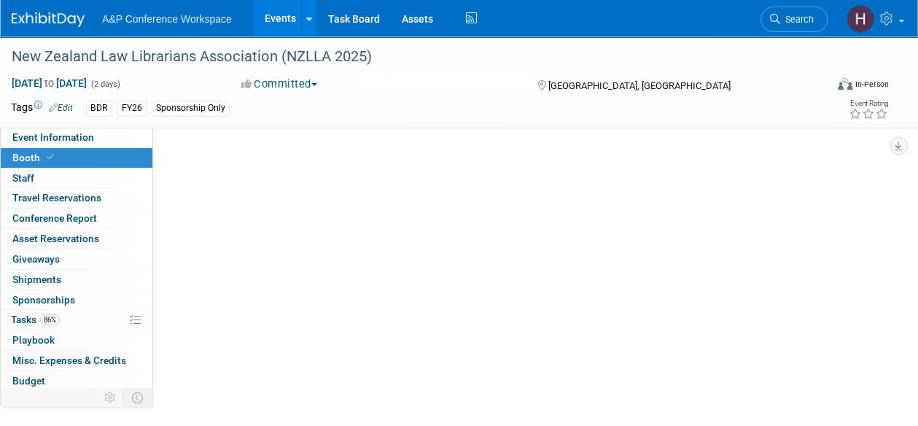
select select "DIGI"
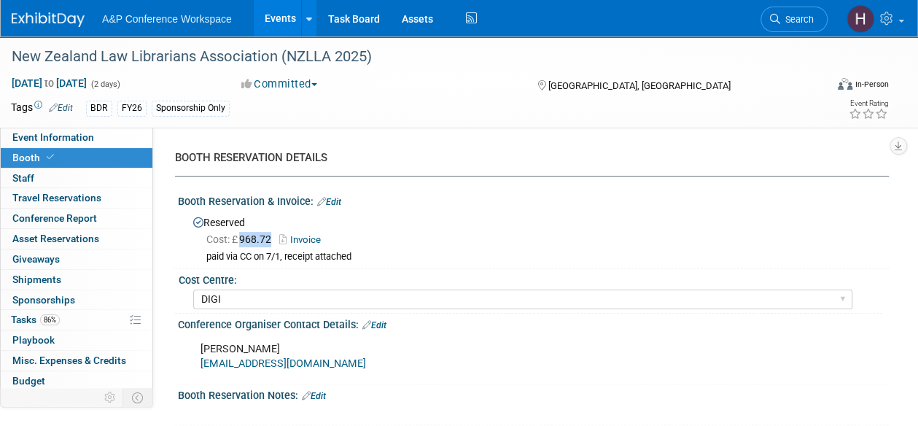
drag, startPoint x: 239, startPoint y: 241, endPoint x: 273, endPoint y: 236, distance: 34.7
click at [273, 236] on span "Cost: £ 968.72" at bounding box center [241, 239] width 71 height 12
copy span "968.72"
